Goal: Obtain resource: Download file/media

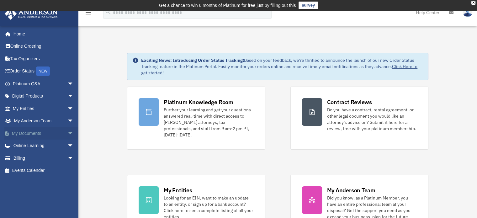
click at [19, 131] on link "My Documents arrow_drop_down" at bounding box center [43, 133] width 79 height 13
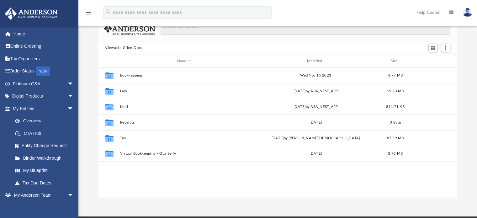
scroll to position [52, 0]
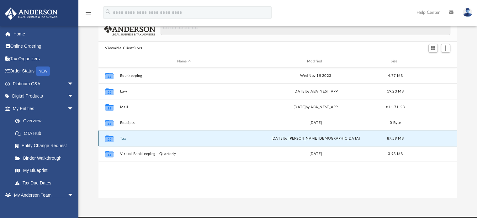
click at [127, 138] on button "Tax" at bounding box center [184, 139] width 129 height 4
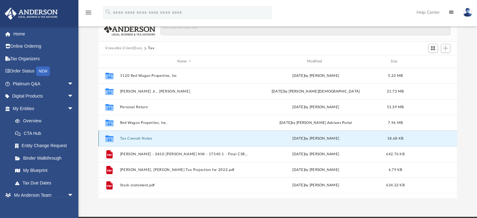
click at [127, 138] on button "Tax Consult Notes" at bounding box center [184, 139] width 129 height 4
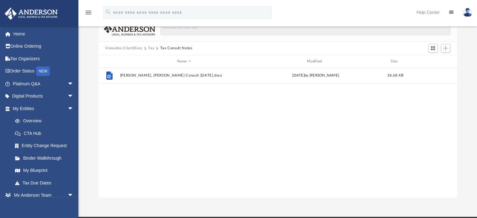
click at [151, 47] on button "Tax" at bounding box center [151, 49] width 6 height 6
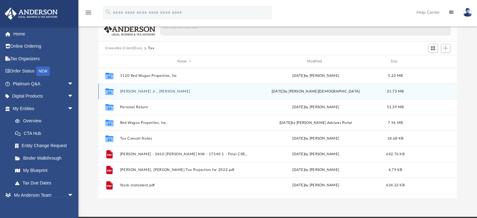
click at [142, 90] on button "[PERSON_NAME] Jr., [PERSON_NAME]" at bounding box center [184, 91] width 129 height 4
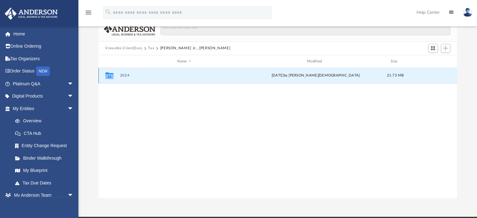
click at [126, 76] on button "2024" at bounding box center [184, 76] width 129 height 4
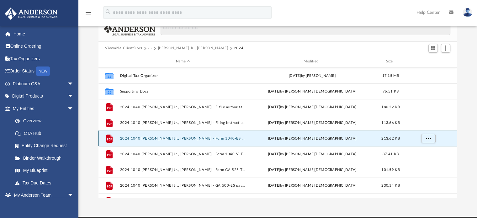
click at [197, 140] on button "2024 1040 [PERSON_NAME] Jr., [PERSON_NAME] - Form 1040-ES Payment Voucher.pdf" at bounding box center [183, 139] width 126 height 4
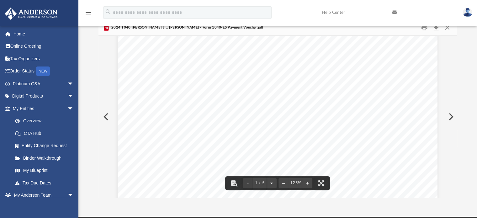
scroll to position [215, 0]
click at [448, 30] on button "Close" at bounding box center [447, 28] width 11 height 10
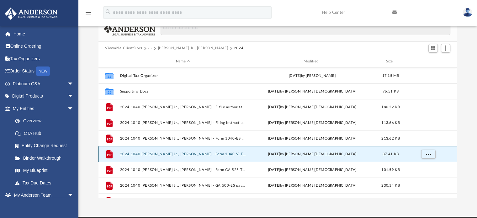
click at [213, 155] on button "2024 1040 [PERSON_NAME] Jr., [PERSON_NAME] - Form 1040-V, Form 1040 Payment Vou…" at bounding box center [183, 154] width 126 height 4
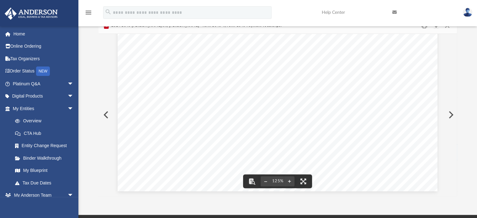
scroll to position [0, 0]
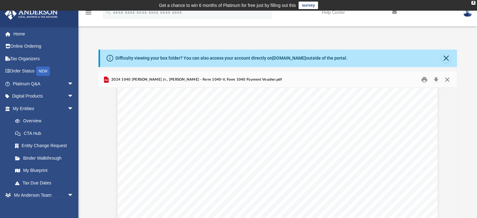
click at [449, 81] on button "Close" at bounding box center [447, 80] width 11 height 10
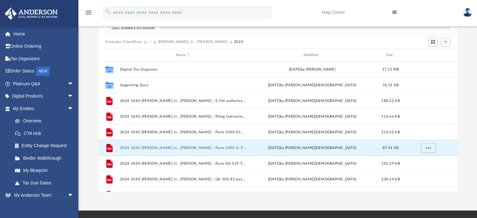
scroll to position [60, 0]
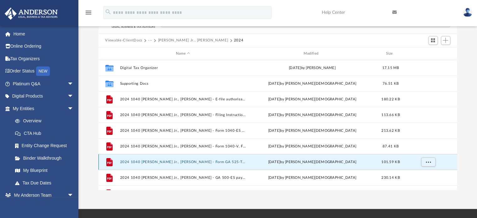
click at [221, 163] on button "2024 1040 [PERSON_NAME] Jr., [PERSON_NAME] - Form GA 525-TV Payment Voucher.pdf" at bounding box center [183, 162] width 126 height 4
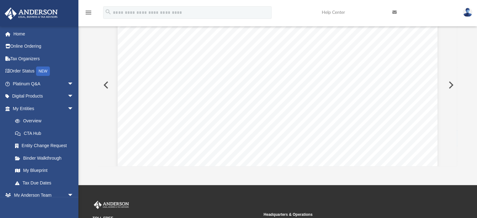
scroll to position [0, 0]
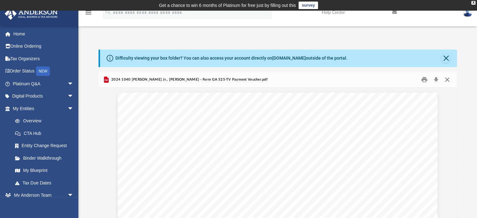
click at [448, 78] on button "Close" at bounding box center [447, 80] width 11 height 10
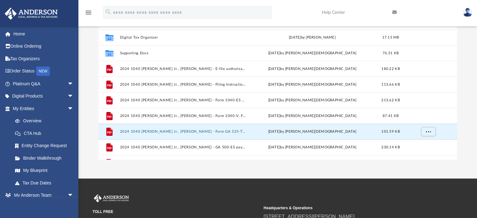
scroll to position [91, 0]
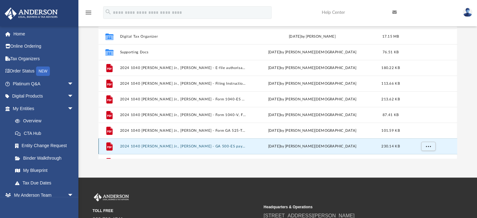
click at [230, 145] on button "2024 1040 [PERSON_NAME] Jr., [PERSON_NAME] - GA 500-ES payment voucher.pdf" at bounding box center [183, 146] width 126 height 4
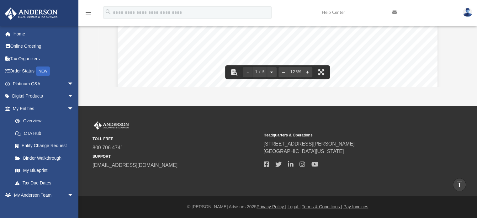
scroll to position [0, 0]
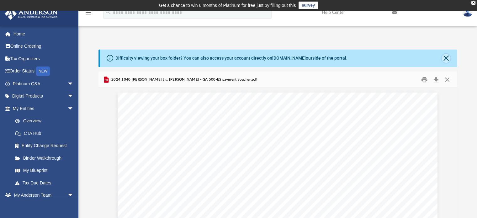
click at [447, 57] on button "Close" at bounding box center [446, 58] width 9 height 9
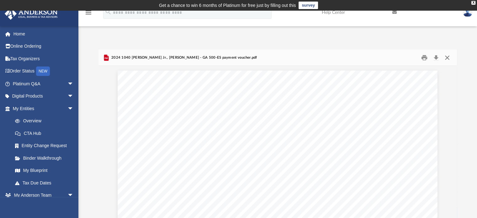
click at [447, 57] on button "Close" at bounding box center [447, 58] width 11 height 10
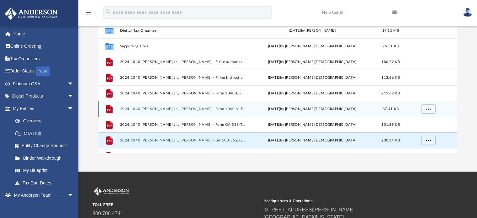
scroll to position [43, 0]
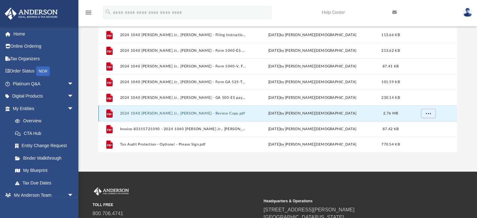
click at [197, 115] on button "2024 1040 [PERSON_NAME] Jr., [PERSON_NAME] - Review Copy.pdf" at bounding box center [183, 113] width 126 height 4
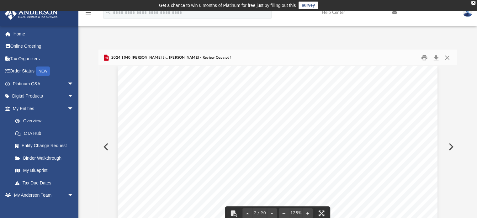
scroll to position [0, 0]
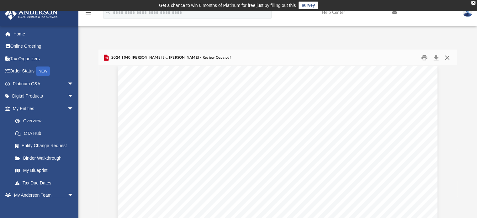
click at [448, 56] on button "Close" at bounding box center [447, 58] width 11 height 10
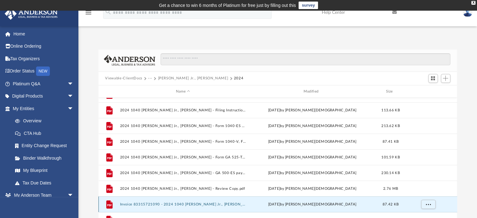
click at [162, 204] on button "Invoice 83315721090 - 2024 1040 [PERSON_NAME] Jr., [PERSON_NAME].pdf" at bounding box center [183, 204] width 126 height 4
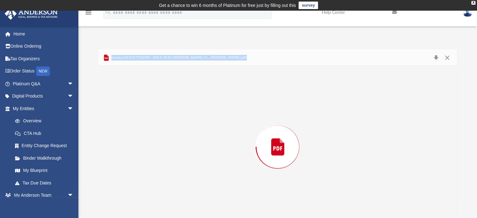
scroll to position [10, 0]
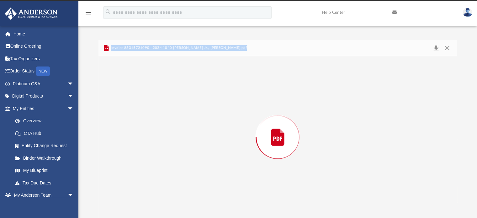
click at [162, 204] on div "Preview" at bounding box center [278, 137] width 359 height 162
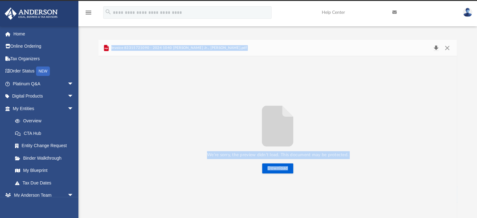
click at [436, 47] on button "Download" at bounding box center [436, 48] width 11 height 9
click at [448, 46] on button "Close" at bounding box center [447, 48] width 11 height 9
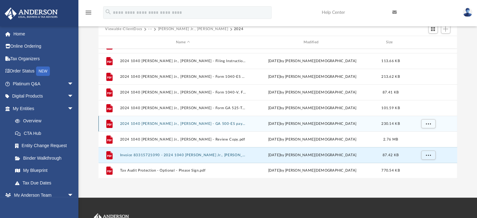
scroll to position [49, 0]
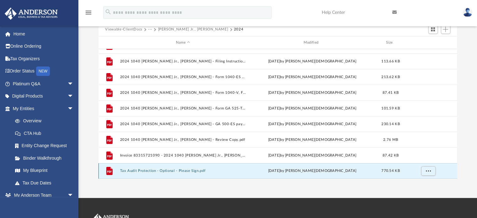
click at [146, 172] on button "Tax Audit Protection - Optional - Please Sign.pdf" at bounding box center [183, 171] width 126 height 4
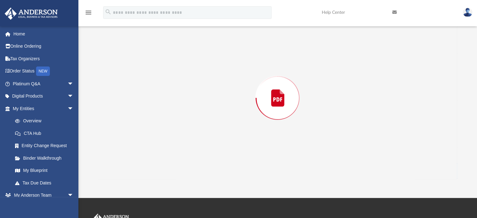
click at [146, 172] on div "Preview" at bounding box center [278, 98] width 359 height 162
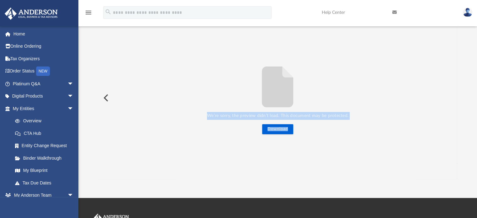
scroll to position [0, 0]
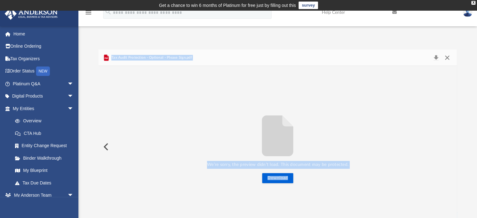
click at [448, 57] on button "Close" at bounding box center [447, 57] width 11 height 9
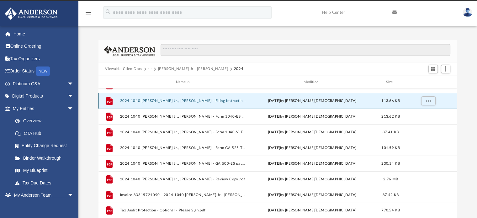
click at [160, 102] on button "2024 1040 [PERSON_NAME] Jr., [PERSON_NAME] - Filing Instructions.pdf" at bounding box center [183, 101] width 126 height 4
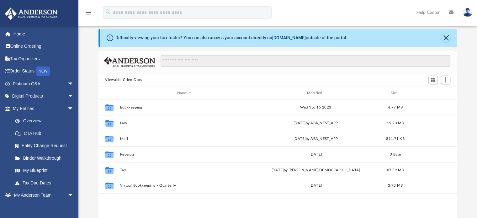
scroll to position [138, 354]
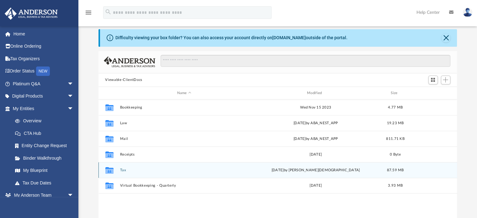
click at [115, 173] on div "Collaborated Folder" at bounding box center [109, 170] width 16 height 10
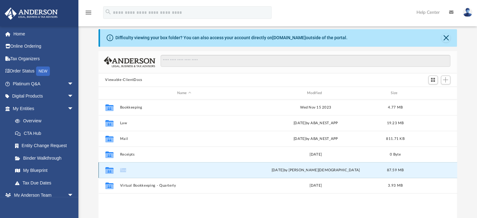
click at [115, 173] on div "Collaborated Folder" at bounding box center [109, 170] width 16 height 10
click at [115, 171] on div "Collaborated Folder" at bounding box center [109, 170] width 16 height 10
click at [448, 35] on button "Close" at bounding box center [446, 38] width 9 height 9
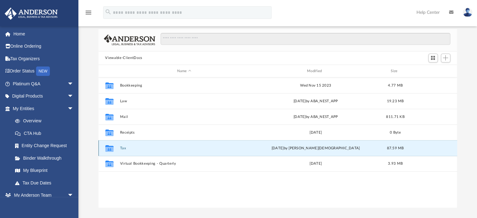
click at [124, 147] on button "Tax" at bounding box center [184, 148] width 129 height 4
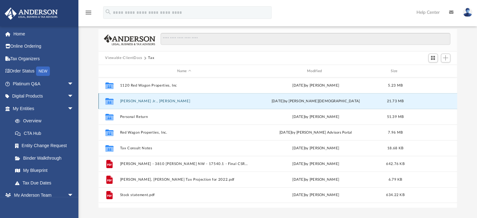
click at [130, 101] on button "[PERSON_NAME] Jr., [PERSON_NAME]" at bounding box center [184, 101] width 129 height 4
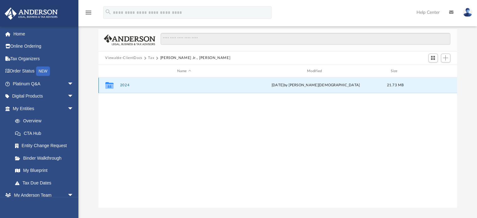
click at [126, 83] on button "2024" at bounding box center [184, 85] width 129 height 4
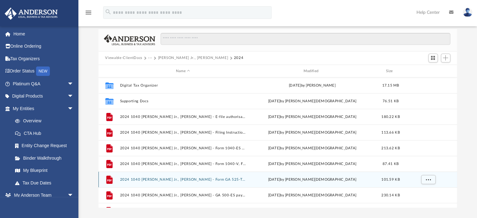
scroll to position [43, 0]
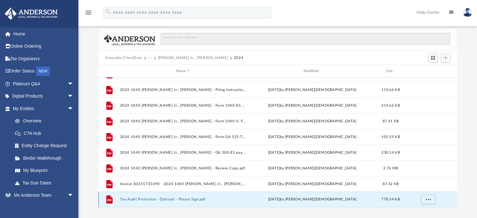
click at [153, 198] on button "Tax Audit Protection - Optional - Please Sign.pdf" at bounding box center [183, 200] width 126 height 4
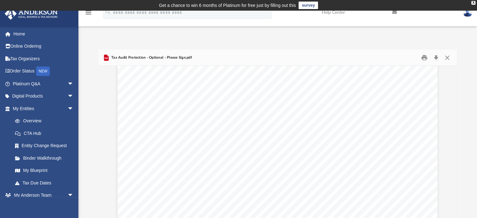
scroll to position [0, 0]
click at [448, 57] on button "Close" at bounding box center [447, 58] width 11 height 10
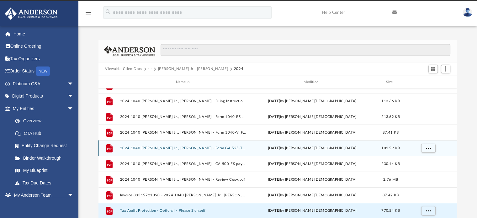
scroll to position [43, 0]
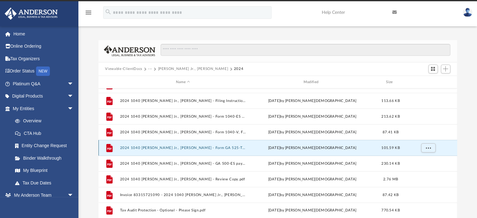
click at [148, 148] on button "2024 1040 [PERSON_NAME] Jr., [PERSON_NAME] - Form GA 525-TV Payment Voucher.pdf" at bounding box center [183, 148] width 126 height 4
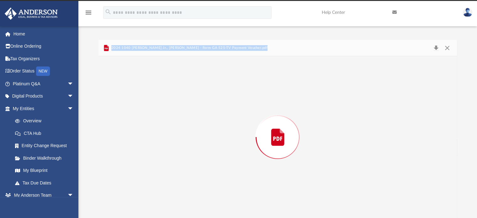
click at [148, 148] on div "Preview" at bounding box center [278, 137] width 359 height 162
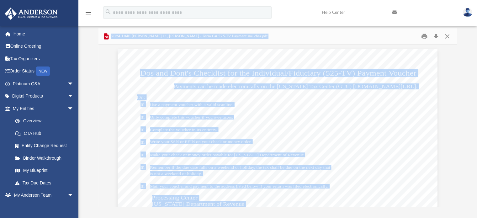
scroll to position [0, 0]
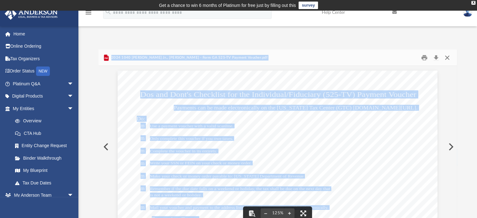
click at [448, 58] on button "Close" at bounding box center [447, 58] width 11 height 10
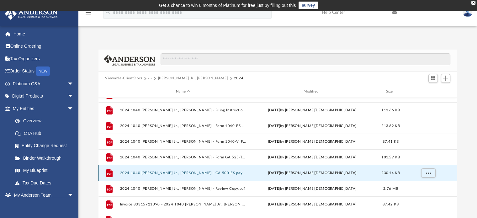
click at [171, 172] on button "2024 1040 [PERSON_NAME] Jr., [PERSON_NAME] - GA 500-ES payment voucher.pdf" at bounding box center [183, 173] width 126 height 4
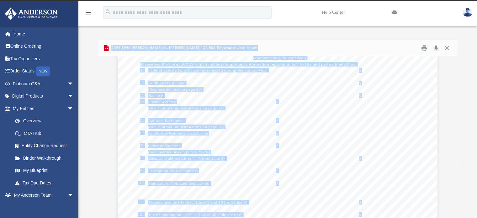
scroll to position [19, 0]
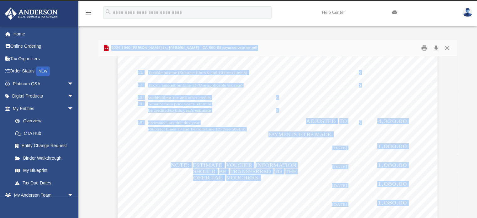
scroll to position [0, 0]
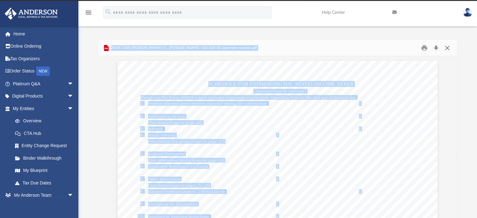
click at [450, 47] on button "Close" at bounding box center [447, 48] width 11 height 10
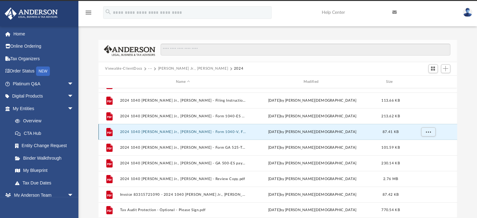
click at [148, 130] on button "2024 1040 [PERSON_NAME] Jr., [PERSON_NAME] - Form 1040-V, Form 1040 Payment Vou…" at bounding box center [183, 132] width 126 height 4
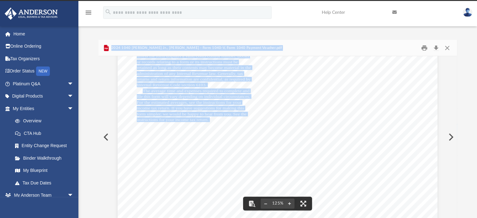
scroll to position [115, 0]
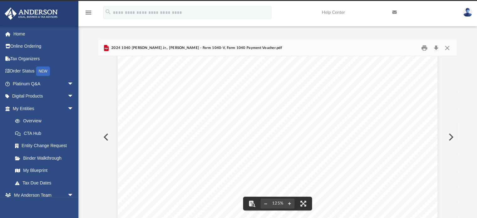
click at [271, 34] on div "Difficulty viewing your box folder? You can also access your account directly o…" at bounding box center [277, 123] width 399 height 192
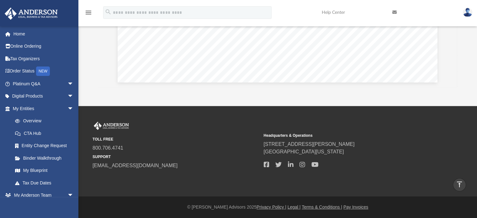
scroll to position [0, 0]
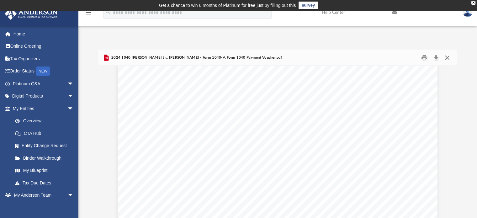
click at [447, 57] on button "Close" at bounding box center [447, 58] width 11 height 10
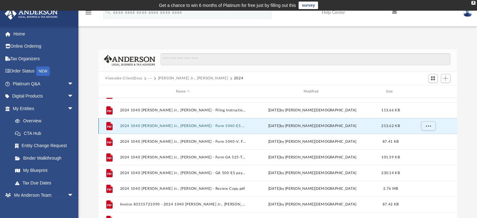
click at [134, 126] on button "2024 1040 [PERSON_NAME] Jr., [PERSON_NAME] - Form 1040-ES Payment Voucher.pdf" at bounding box center [183, 126] width 126 height 4
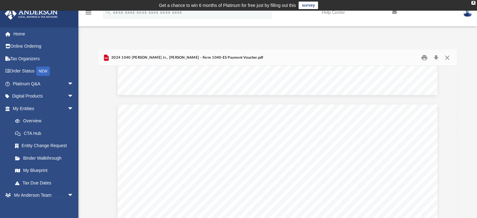
scroll to position [669, 0]
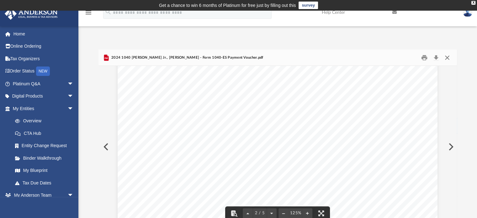
click at [448, 57] on button "Close" at bounding box center [447, 58] width 11 height 10
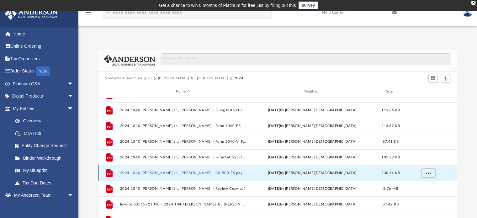
click at [143, 172] on button "2024 1040 [PERSON_NAME] Jr., [PERSON_NAME] - GA 500-ES payment voucher.pdf" at bounding box center [183, 173] width 126 height 4
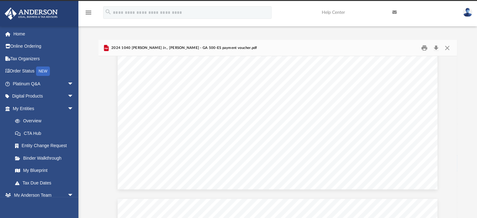
scroll to position [286, 0]
click at [445, 46] on button "Close" at bounding box center [447, 48] width 11 height 10
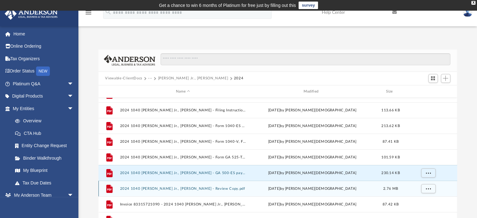
scroll to position [55, 0]
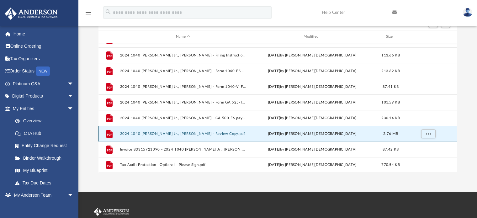
click at [152, 133] on button "2024 1040 [PERSON_NAME] Jr., [PERSON_NAME] - Review Copy.pdf" at bounding box center [183, 134] width 126 height 4
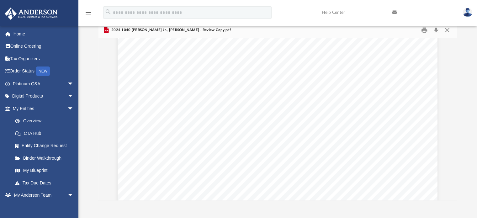
scroll to position [15400, 0]
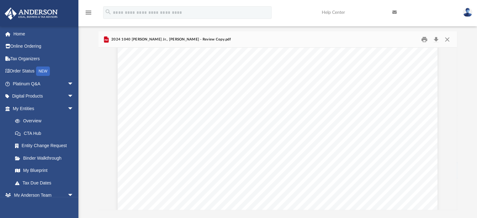
scroll to position [26816, 0]
